Goal: Task Accomplishment & Management: Manage account settings

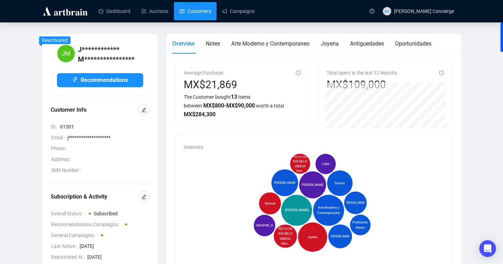
click at [200, 13] on link "Customers" at bounding box center [195, 11] width 31 height 18
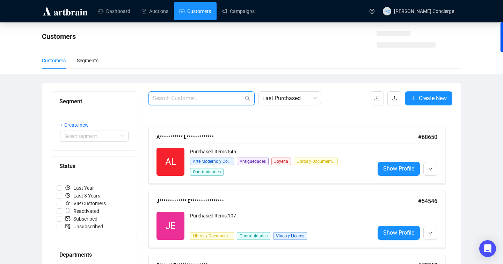
click at [190, 102] on input "text" at bounding box center [198, 98] width 91 height 8
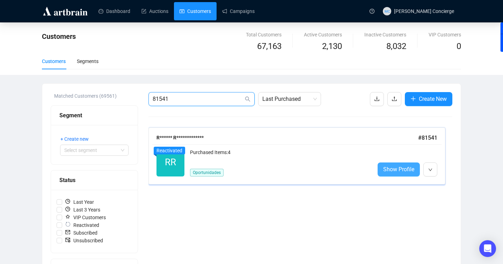
type input "81541"
click at [391, 164] on link "Show Profile" at bounding box center [399, 169] width 42 height 14
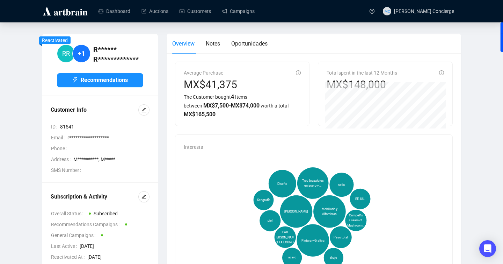
click at [258, 46] on span "Oportunidades" at bounding box center [249, 43] width 36 height 7
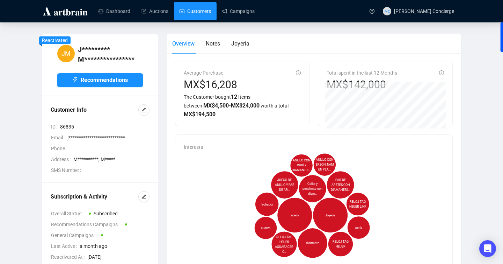
click at [202, 17] on link "Customers" at bounding box center [195, 11] width 31 height 18
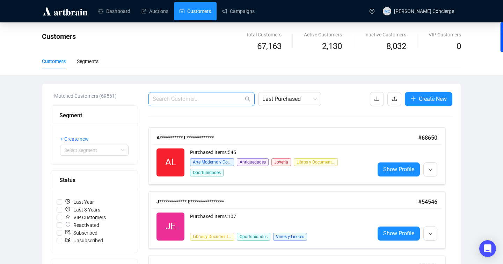
click at [179, 96] on input "text" at bounding box center [198, 99] width 91 height 8
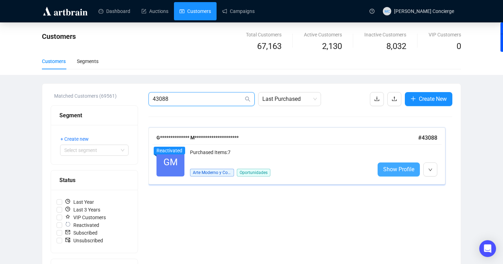
type input "43088"
click at [404, 167] on span "Show Profile" at bounding box center [399, 169] width 31 height 9
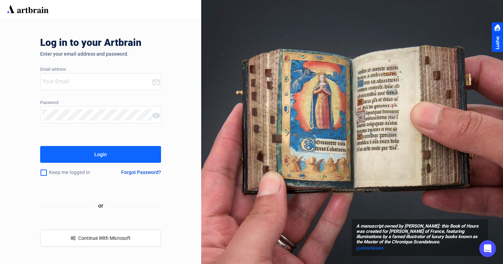
click at [115, 86] on input "email" at bounding box center [97, 81] width 110 height 11
click at [0, 263] on com-1password-button at bounding box center [0, 264] width 0 height 0
type input "concierge+MortonSubastas@artbrain.co"
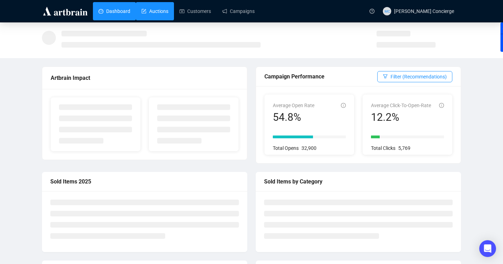
click at [154, 12] on link "Auctions" at bounding box center [155, 11] width 27 height 18
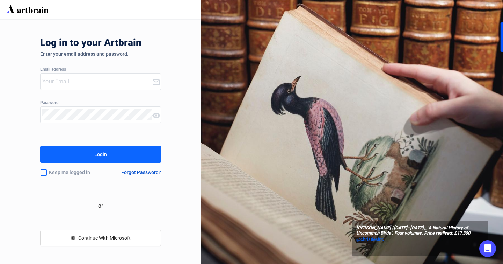
click at [118, 75] on div at bounding box center [97, 81] width 112 height 16
click at [40, 146] on button "Login" at bounding box center [100, 154] width 121 height 17
click at [104, 63] on div "Log in to your Artbrain Enter your email address and password. Email address mo…" at bounding box center [100, 142] width 121 height 244
click at [85, 81] on input "morton" at bounding box center [97, 81] width 110 height 11
type input "concierge+MortonSubastas@artbrain.co"
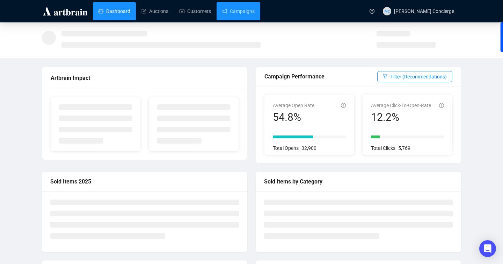
click at [269, 16] on ul "Dashboard Auctions Customers Campaigns" at bounding box center [228, 11] width 271 height 18
click at [254, 13] on link "Campaigns" at bounding box center [238, 11] width 33 height 18
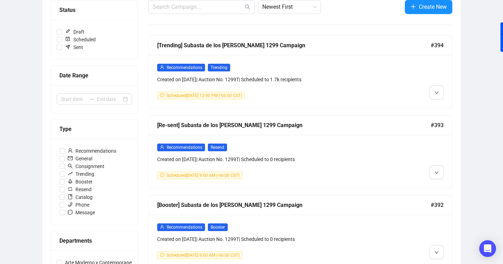
scroll to position [92, 0]
click at [62, 151] on input "Recommendations" at bounding box center [62, 151] width 6 height 6
checkbox input "true"
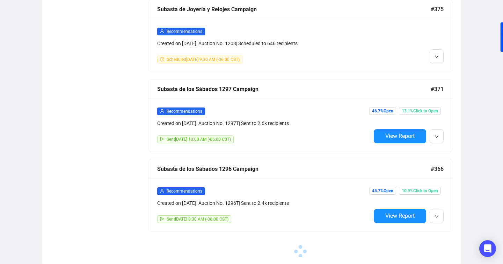
scroll to position [0, 0]
